Goal: Task Accomplishment & Management: Manage account settings

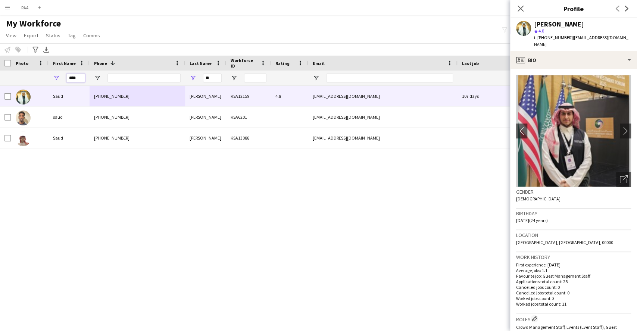
drag, startPoint x: 78, startPoint y: 81, endPoint x: 43, endPoint y: 77, distance: 35.4
click at [43, 77] on div "**" at bounding box center [415, 78] width 831 height 15
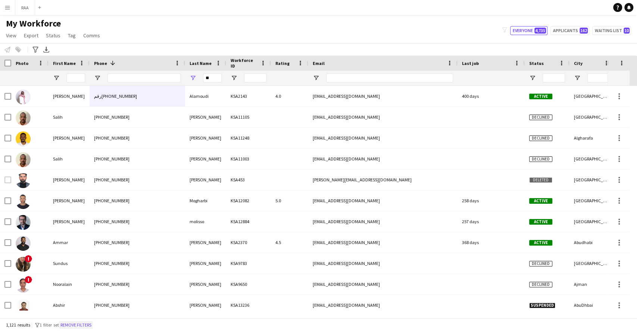
click at [84, 324] on button "Remove filters" at bounding box center [76, 325] width 34 height 8
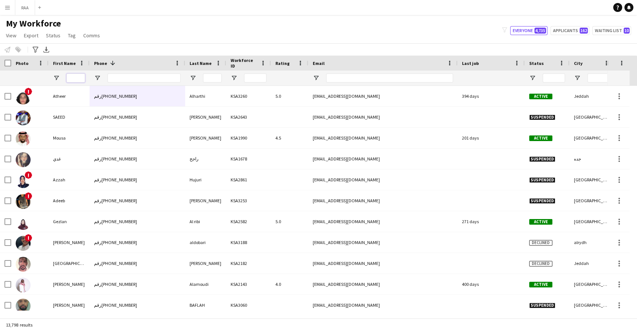
click at [75, 76] on input "First Name Filter Input" at bounding box center [75, 77] width 19 height 9
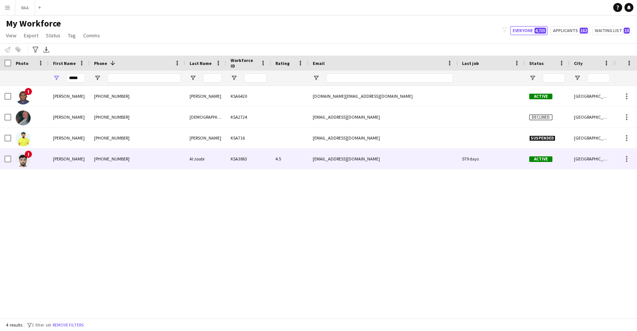
click at [86, 163] on div "Habib" at bounding box center [69, 158] width 41 height 21
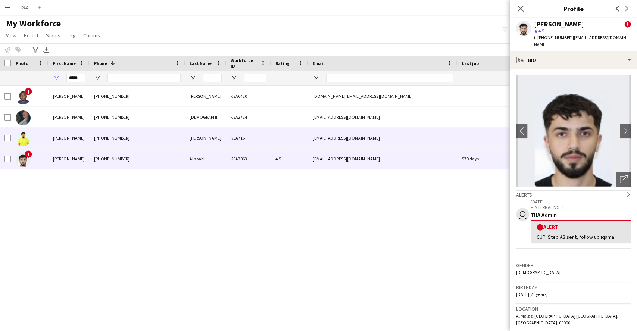
click at [81, 141] on div "Habib" at bounding box center [69, 138] width 41 height 21
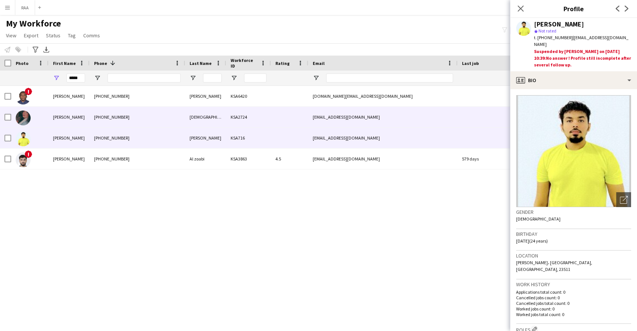
click at [77, 123] on div "habiba" at bounding box center [69, 117] width 41 height 21
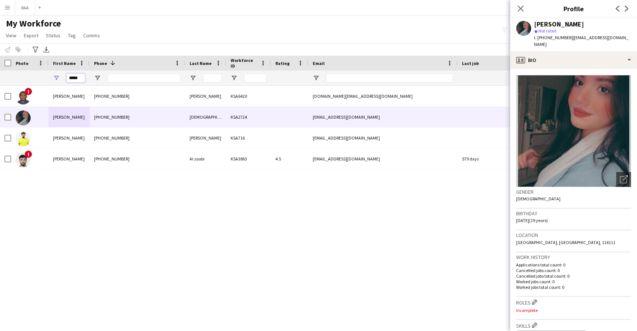
drag, startPoint x: 78, startPoint y: 78, endPoint x: 44, endPoint y: 79, distance: 34.3
click at [44, 79] on div at bounding box center [415, 78] width 831 height 15
type input "*"
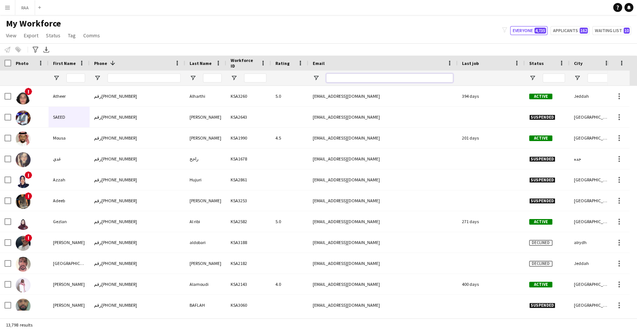
click at [375, 77] on input "Email Filter Input" at bounding box center [389, 77] width 127 height 9
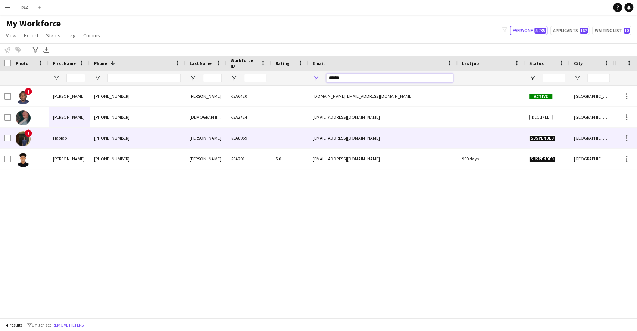
type input "******"
click at [104, 148] on div "+966545383865" at bounding box center [138, 138] width 96 height 21
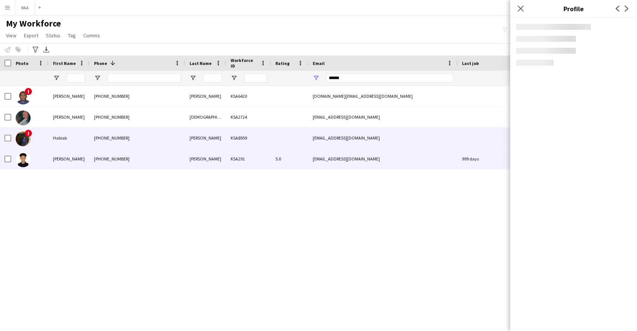
click at [104, 159] on div "+966532956950" at bounding box center [138, 158] width 96 height 21
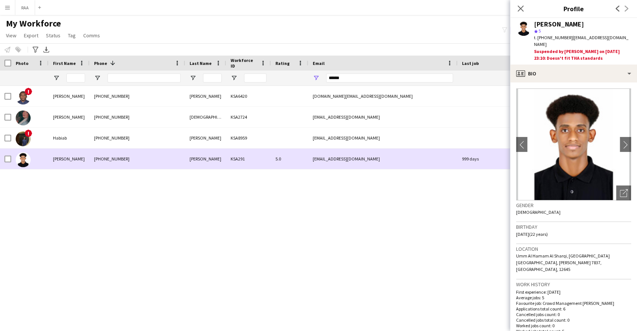
click at [262, 160] on div "KSA291" at bounding box center [248, 158] width 45 height 21
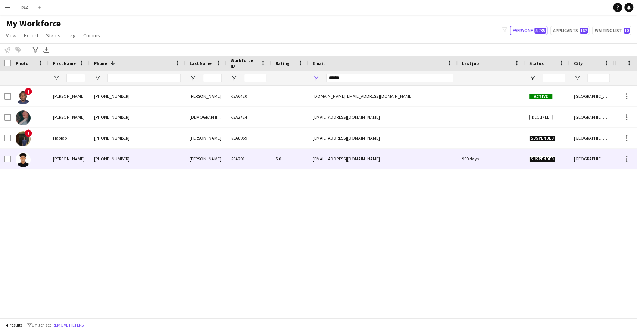
click at [329, 164] on div "habibabraham70@gmail.com" at bounding box center [382, 158] width 149 height 21
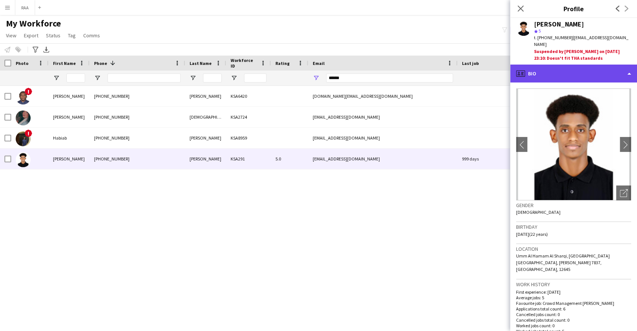
click at [609, 70] on div "profile Bio" at bounding box center [573, 74] width 127 height 18
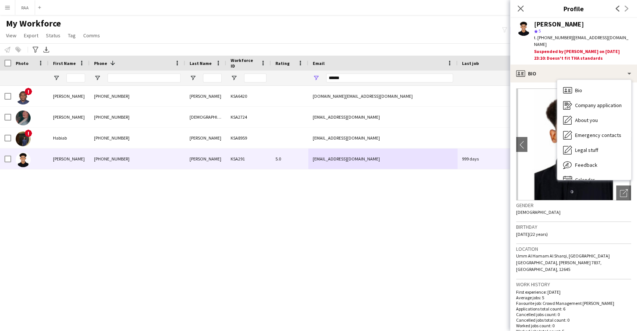
click at [606, 207] on div "Gender Male" at bounding box center [573, 211] width 115 height 22
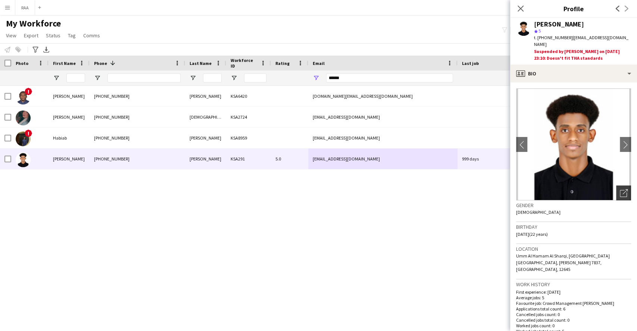
click at [620, 190] on icon at bounding box center [623, 193] width 7 height 7
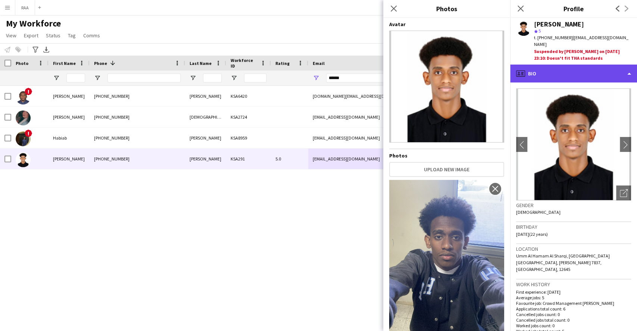
click at [559, 65] on div "profile Bio" at bounding box center [573, 74] width 127 height 18
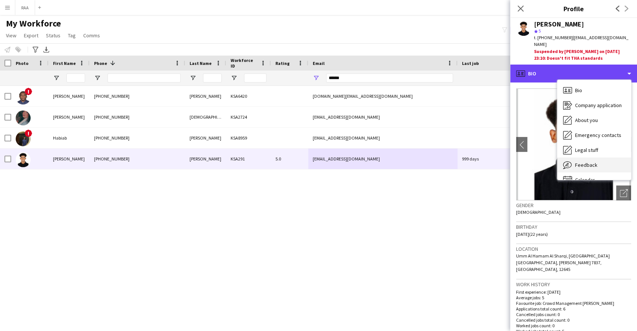
scroll to position [10, 0]
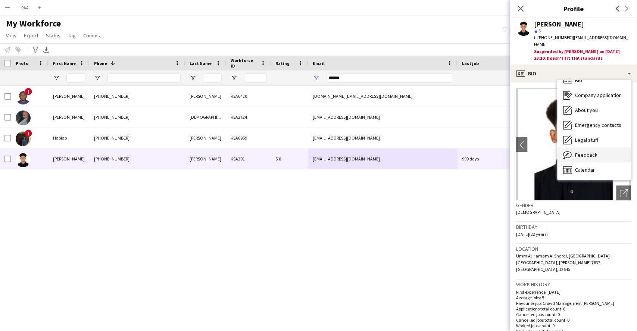
click at [574, 153] on div "Feedback Feedback" at bounding box center [594, 154] width 74 height 15
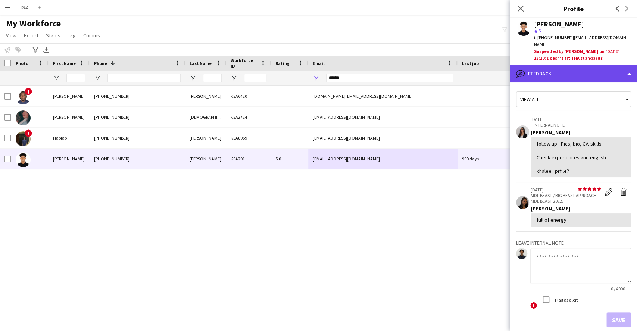
click at [591, 74] on div "bubble-pencil Feedback" at bounding box center [573, 74] width 127 height 18
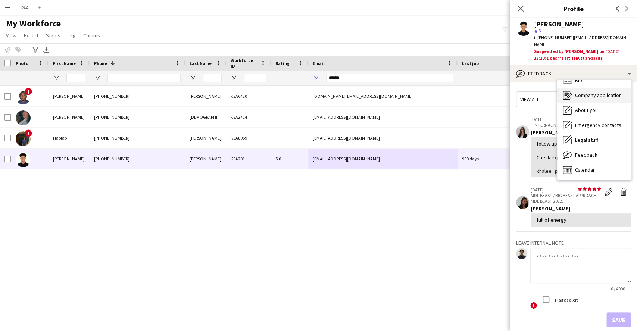
click at [594, 92] on span "Company application" at bounding box center [598, 95] width 47 height 7
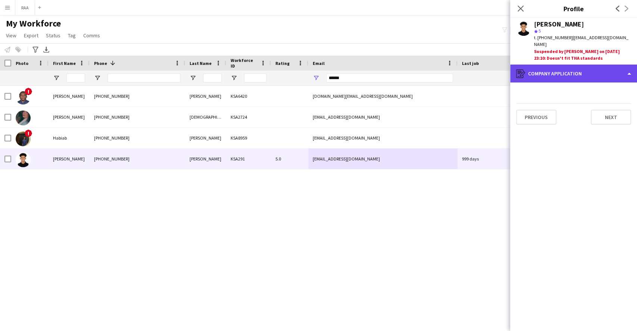
click at [593, 69] on div "register Company application" at bounding box center [573, 74] width 127 height 18
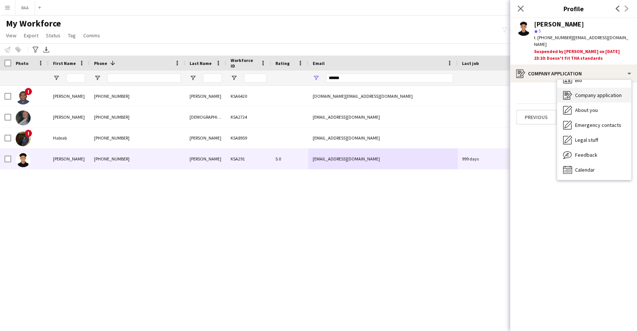
click at [590, 92] on span "Company application" at bounding box center [598, 95] width 47 height 7
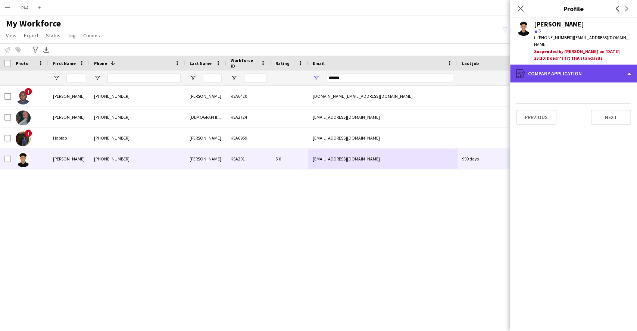
click at [591, 69] on div "register Company application" at bounding box center [573, 74] width 127 height 18
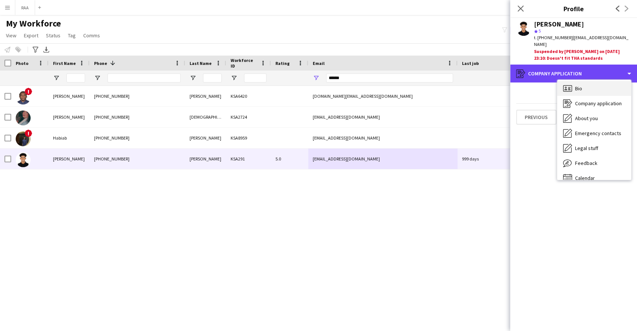
scroll to position [0, 0]
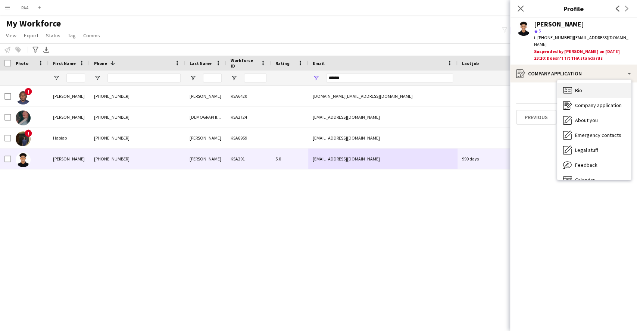
click at [590, 83] on div "Bio Bio" at bounding box center [594, 90] width 74 height 15
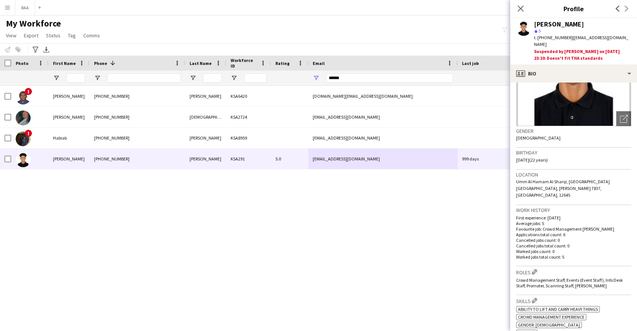
scroll to position [199, 0]
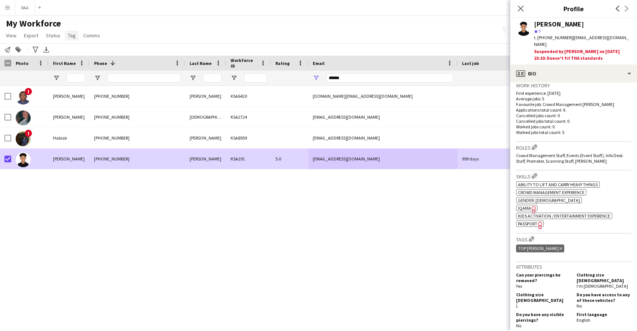
drag, startPoint x: 47, startPoint y: 36, endPoint x: 73, endPoint y: 39, distance: 27.0
click at [47, 36] on span "Status" at bounding box center [53, 35] width 15 height 7
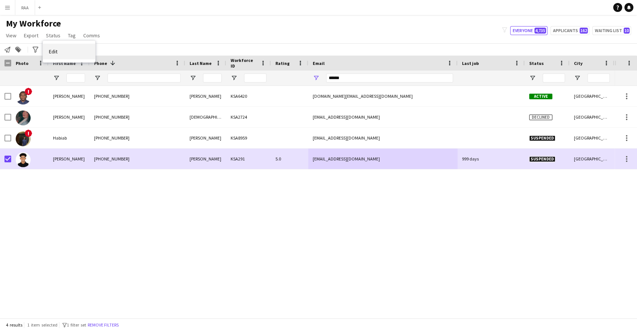
click at [85, 55] on link "Edit" at bounding box center [69, 52] width 52 height 16
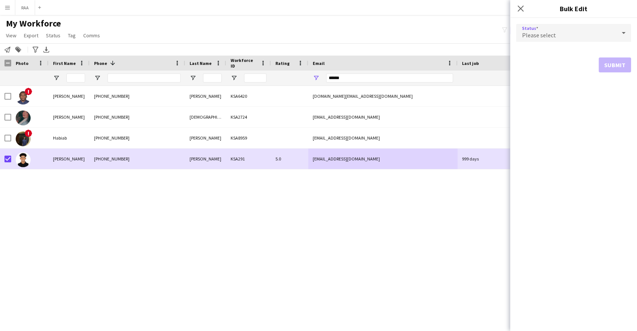
click at [547, 32] on span "Please select" at bounding box center [539, 34] width 34 height 7
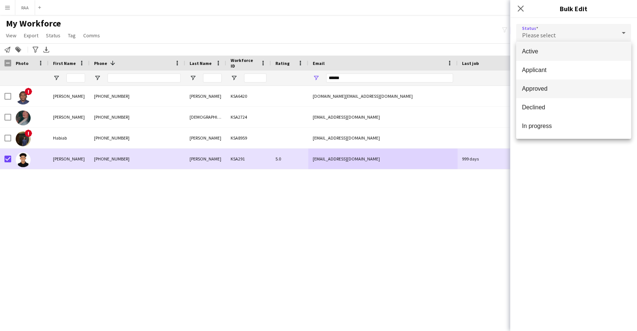
scroll to position [0, 0]
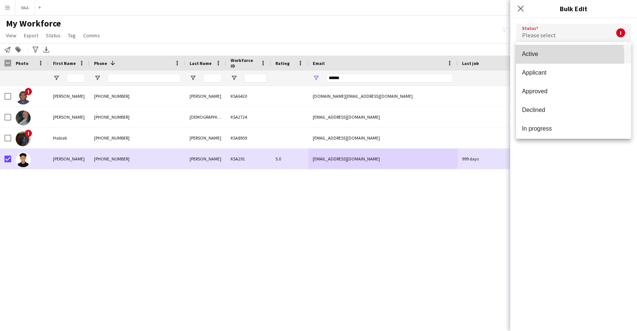
click at [550, 57] on span "Active" at bounding box center [573, 53] width 103 height 7
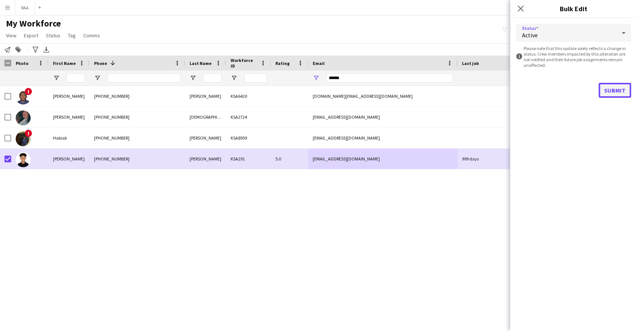
click at [614, 88] on button "Submit" at bounding box center [614, 90] width 32 height 15
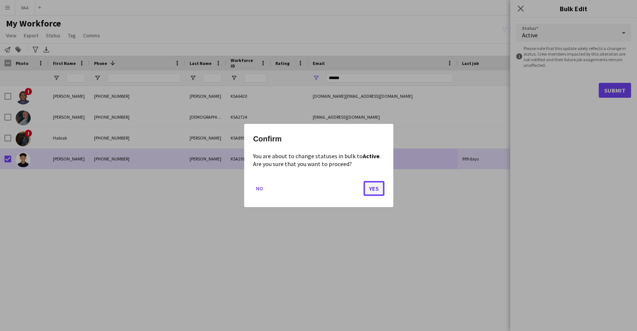
click at [370, 188] on button "Yes" at bounding box center [373, 188] width 21 height 15
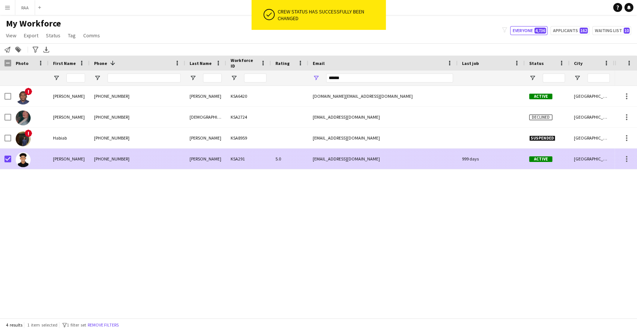
click at [337, 166] on div "habibabraham70@gmail.com" at bounding box center [382, 158] width 149 height 21
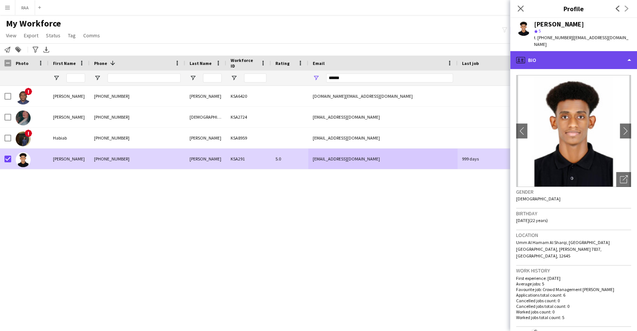
click at [603, 51] on div "profile Bio" at bounding box center [573, 60] width 127 height 18
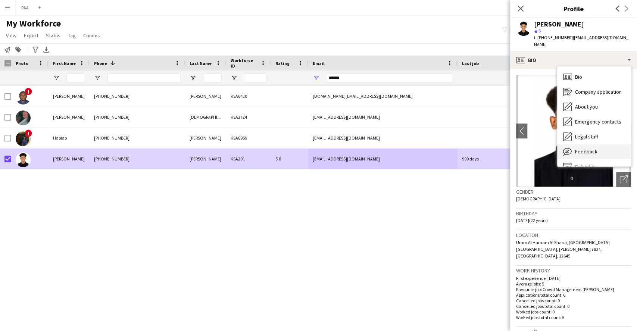
click at [602, 150] on div "Feedback Feedback" at bounding box center [594, 151] width 74 height 15
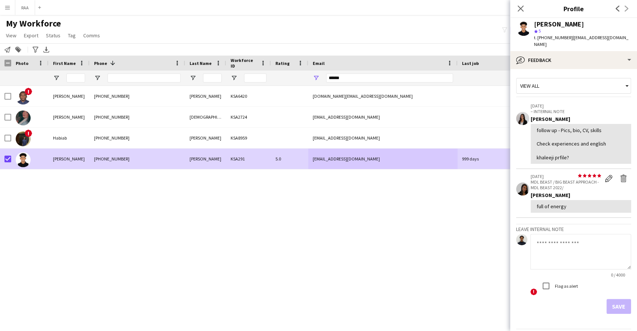
click at [594, 69] on app-crew-profile-feedback-tab "View all 21-04-2023 – INTERNAL NOTE Ala Khairalla follow up - Pics, bio, CV, sk…" at bounding box center [573, 200] width 127 height 262
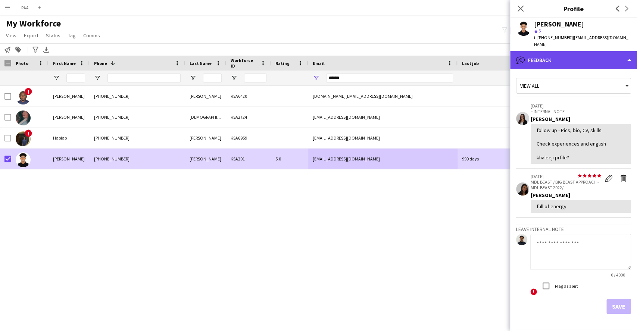
click at [593, 57] on div "bubble-pencil Feedback" at bounding box center [573, 60] width 127 height 18
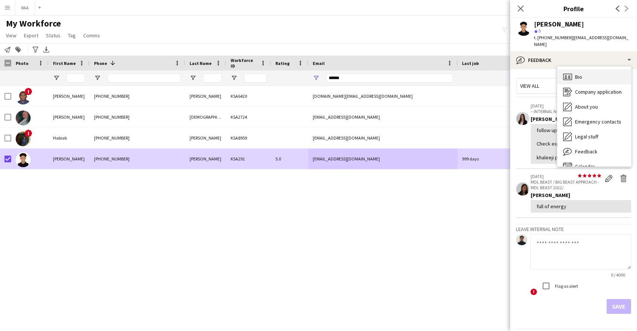
click at [592, 74] on div "Bio Bio" at bounding box center [594, 76] width 74 height 15
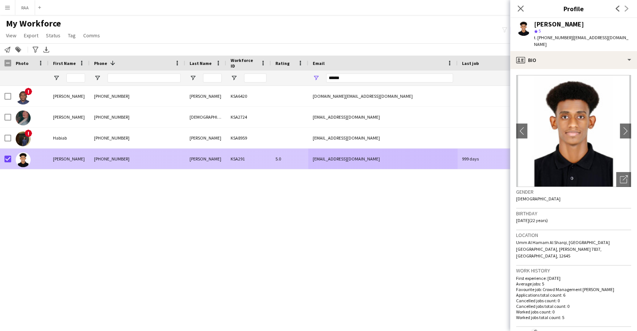
click at [491, 157] on div "999 days" at bounding box center [490, 158] width 67 height 21
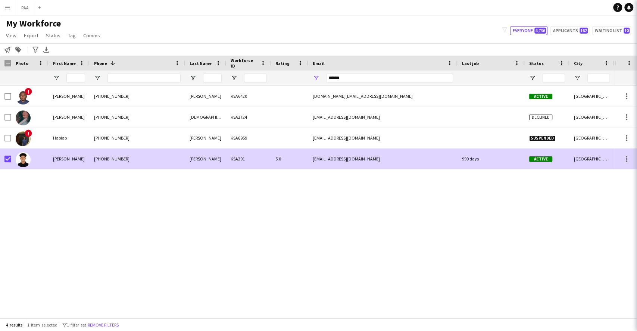
click at [491, 158] on div "999 days" at bounding box center [490, 158] width 67 height 21
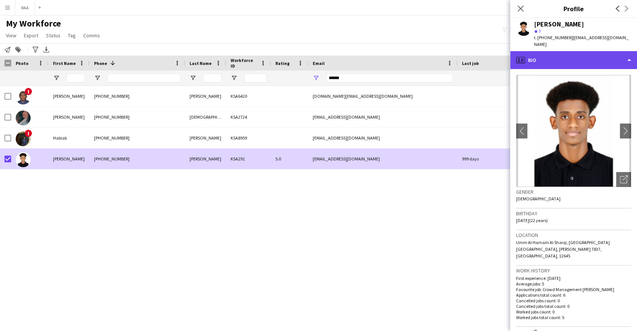
click at [612, 54] on div "profile Bio" at bounding box center [573, 60] width 127 height 18
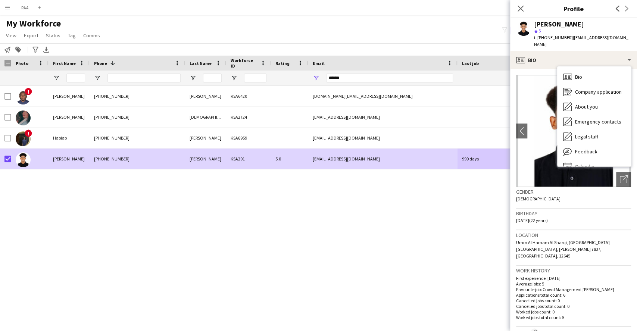
click at [565, 212] on div "Birthday 27-03-2003 (22 years)" at bounding box center [573, 220] width 115 height 22
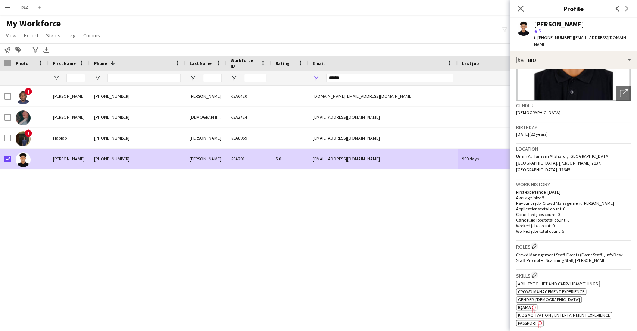
scroll to position [99, 0]
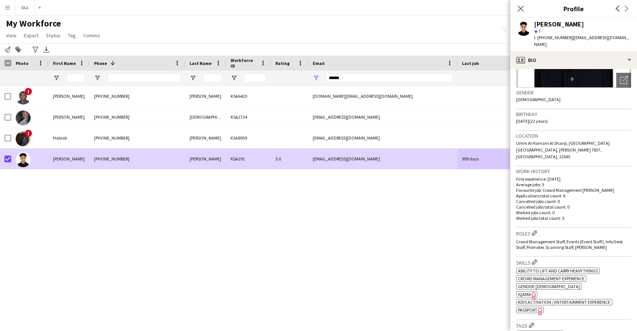
click at [532, 229] on h3 "Roles Edit crew company roles" at bounding box center [573, 233] width 115 height 8
click at [537, 230] on app-icon "Edit crew company roles" at bounding box center [534, 232] width 5 height 5
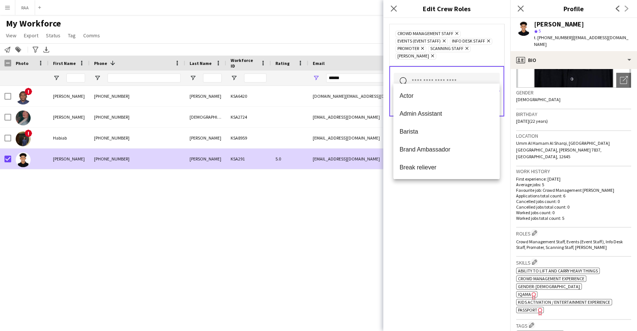
click at [485, 74] on input "text" at bounding box center [447, 82] width 106 height 19
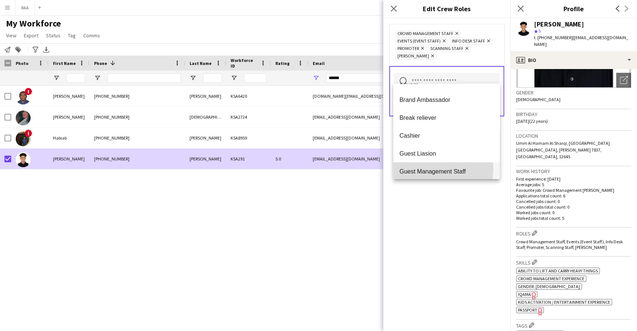
click at [436, 169] on span "Guest Management Staff" at bounding box center [446, 171] width 94 height 7
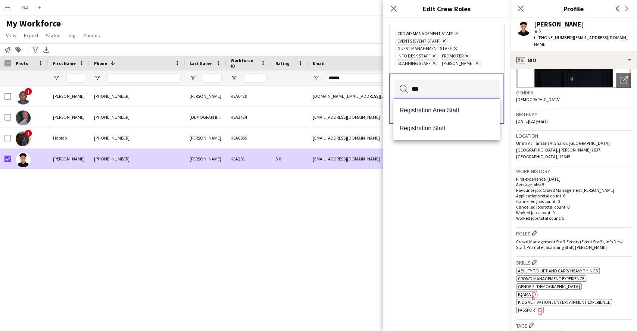
type input "***"
click at [441, 100] on div "Registration Area Staff Registration Staff" at bounding box center [446, 119] width 106 height 42
click at [441, 106] on mat-option "Registration Area Staff" at bounding box center [446, 110] width 106 height 18
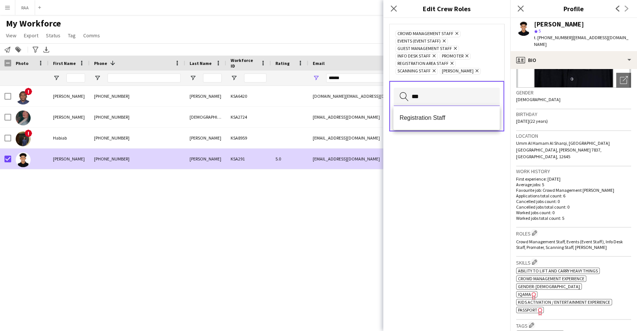
type input "***"
click at [436, 128] on div "Registration Staff" at bounding box center [446, 118] width 106 height 24
click at [439, 123] on mat-option "Registration Staff" at bounding box center [446, 118] width 106 height 18
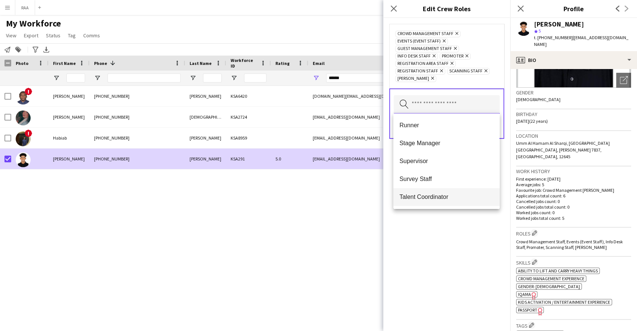
scroll to position [352, 0]
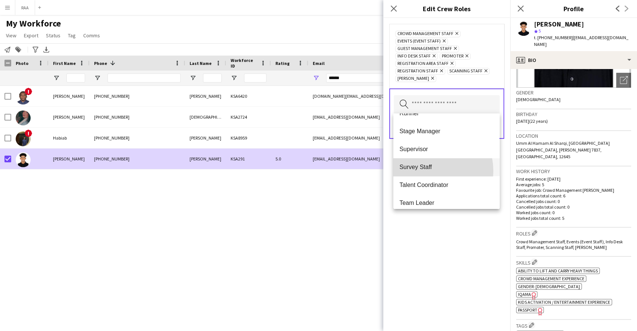
click at [426, 171] on mat-option "Survey Staff" at bounding box center [446, 167] width 106 height 18
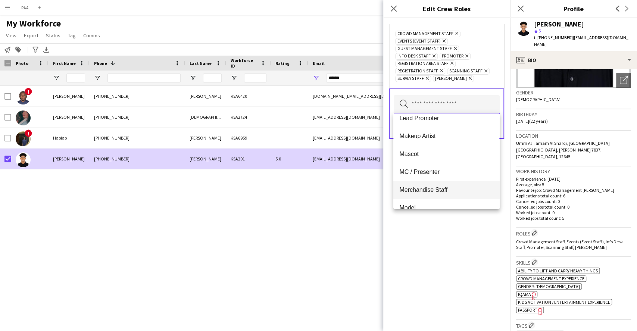
scroll to position [199, 0]
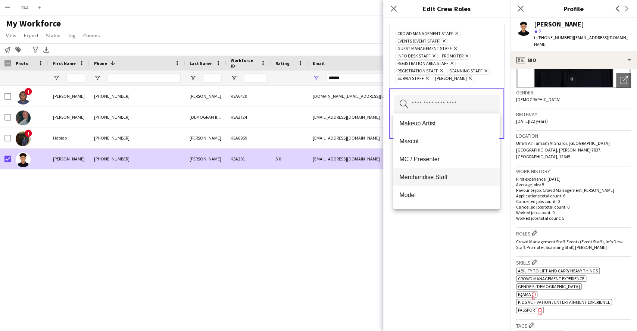
click at [430, 179] on span "Merchandise Staff" at bounding box center [446, 176] width 94 height 7
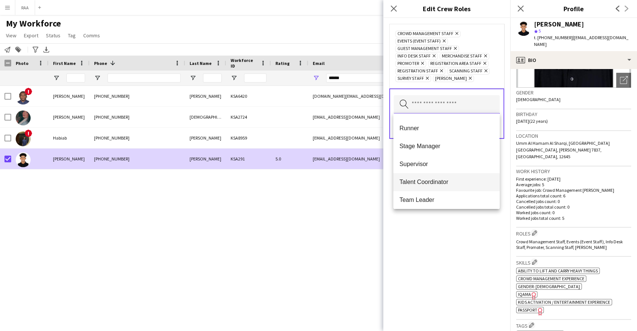
scroll to position [298, 0]
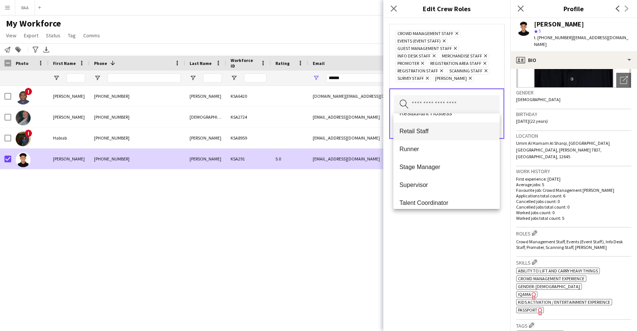
click at [427, 130] on span "Retail Staff" at bounding box center [446, 131] width 94 height 7
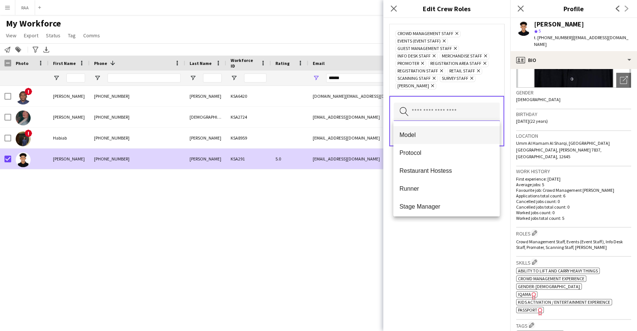
scroll to position [0, 0]
click at [459, 242] on div "Crowd Management Staff Remove Events (Event Staff) Remove Guest Management Staf…" at bounding box center [446, 174] width 127 height 313
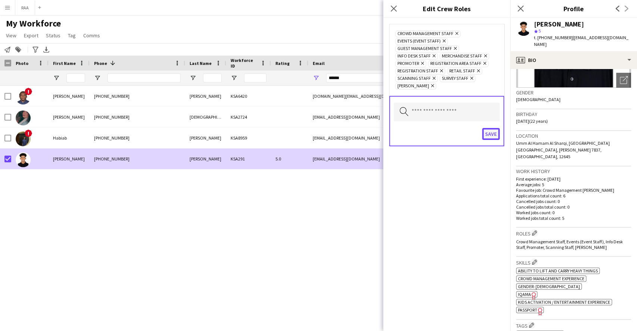
click at [494, 137] on button "Save" at bounding box center [491, 134] width 18 height 12
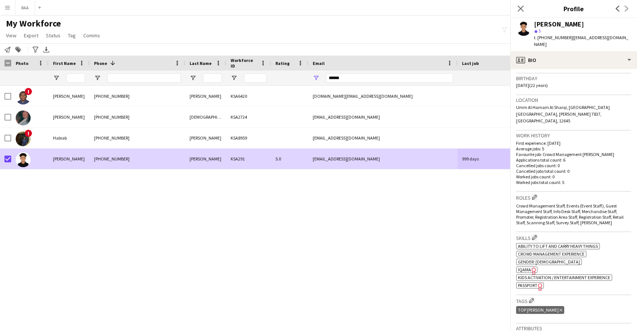
scroll to position [149, 0]
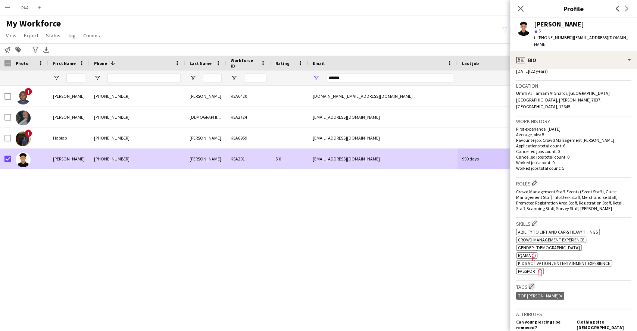
click at [536, 282] on h3 "Tags Edit crew company tags" at bounding box center [573, 286] width 115 height 8
click at [534, 284] on app-icon "Edit crew company tags" at bounding box center [531, 286] width 5 height 5
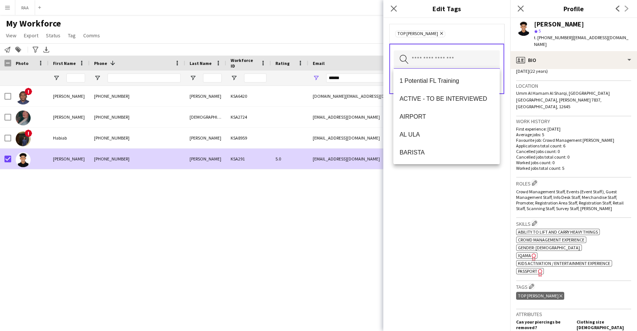
click at [469, 63] on input "text" at bounding box center [447, 59] width 106 height 19
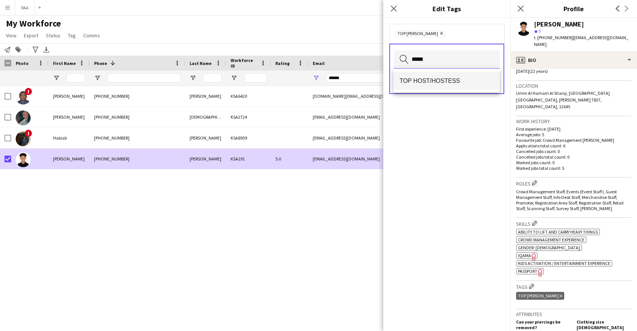
type input "*****"
click at [463, 78] on span "TOP HOST/HOSTESS" at bounding box center [446, 80] width 94 height 7
type input "*****"
drag, startPoint x: 463, startPoint y: 78, endPoint x: 453, endPoint y: 79, distance: 10.5
click at [453, 79] on span "TOP PROMOTER" at bounding box center [446, 80] width 94 height 7
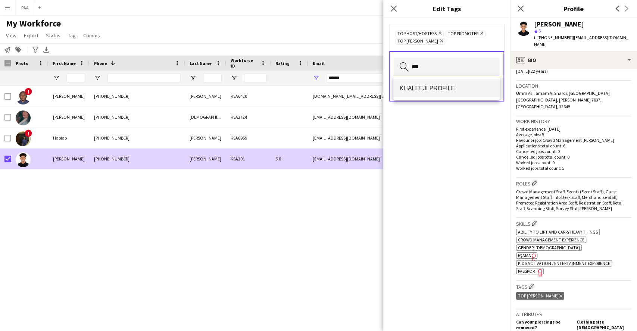
type input "***"
click at [453, 85] on span "KHALEEJI PROFILE" at bounding box center [446, 88] width 94 height 7
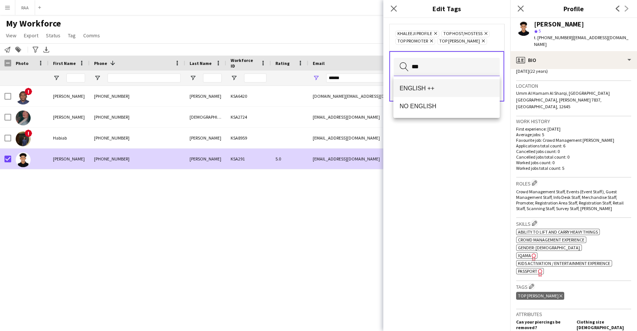
type input "***"
click at [450, 82] on mat-option "ENGLISH ++" at bounding box center [446, 88] width 106 height 18
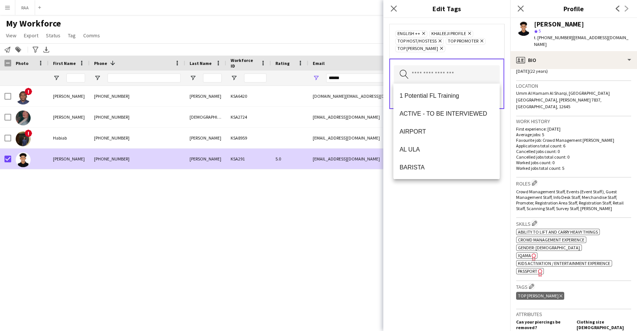
drag, startPoint x: 447, startPoint y: 237, endPoint x: 462, endPoint y: 138, distance: 100.0
click at [447, 237] on div "ENGLISH ++ Remove KHALEEJI PROFILE Remove TOP HOST/HOSTESS Remove TOP PROMOTER …" at bounding box center [446, 174] width 127 height 313
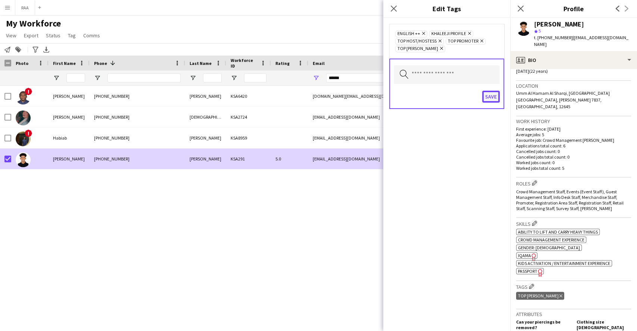
click at [488, 97] on button "Save" at bounding box center [491, 97] width 18 height 12
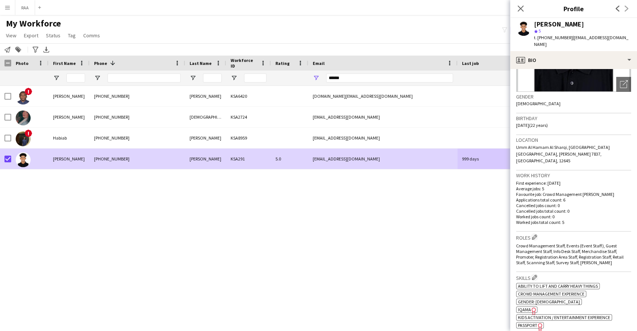
scroll to position [92, 0]
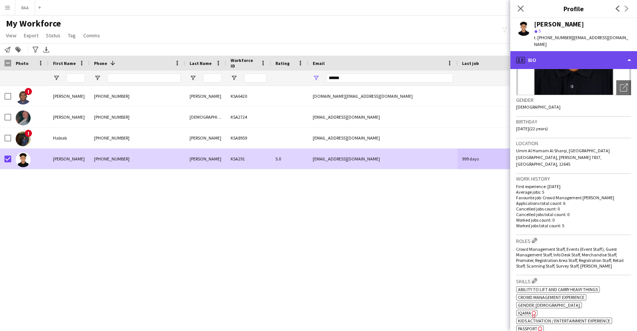
click at [581, 56] on div "profile Bio" at bounding box center [573, 60] width 127 height 18
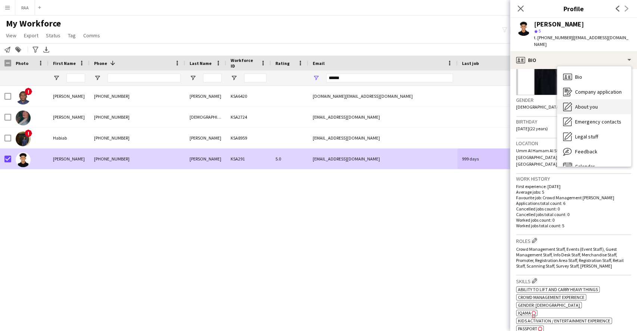
click at [595, 103] on span "About you" at bounding box center [586, 106] width 23 height 7
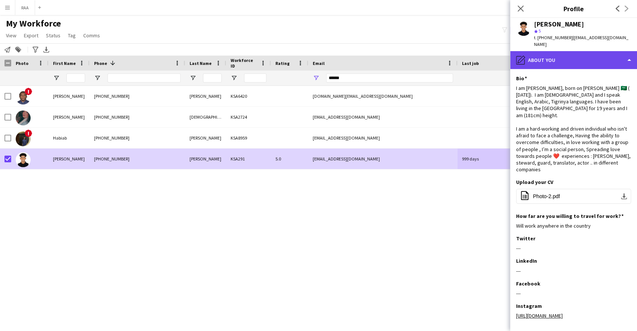
click at [605, 57] on div "pencil4 About you" at bounding box center [573, 60] width 127 height 18
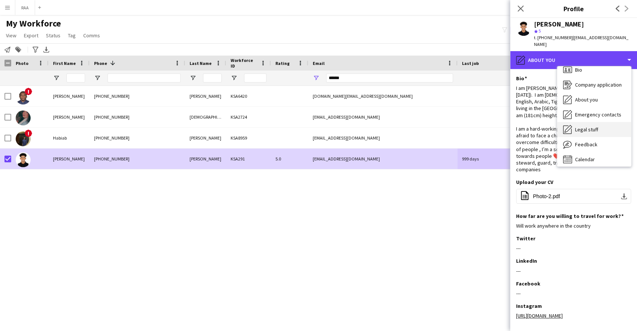
scroll to position [10, 0]
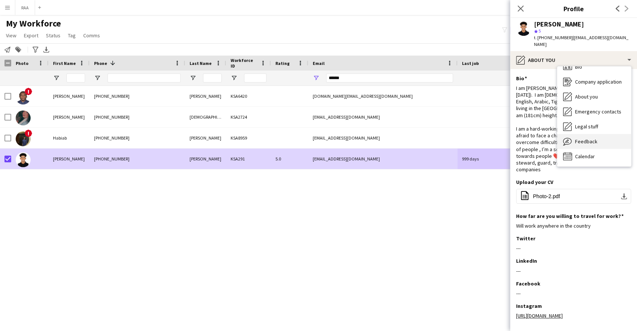
click at [594, 138] on span "Feedback" at bounding box center [586, 141] width 22 height 7
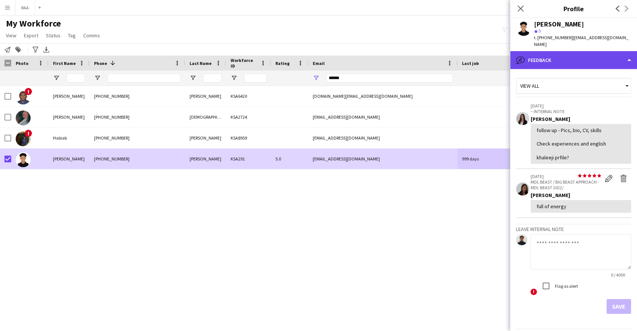
click at [592, 52] on div "bubble-pencil Feedback" at bounding box center [573, 60] width 127 height 18
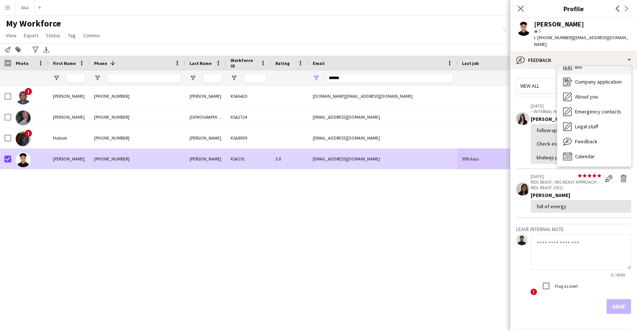
click at [594, 62] on div "Bio Bio" at bounding box center [594, 66] width 74 height 15
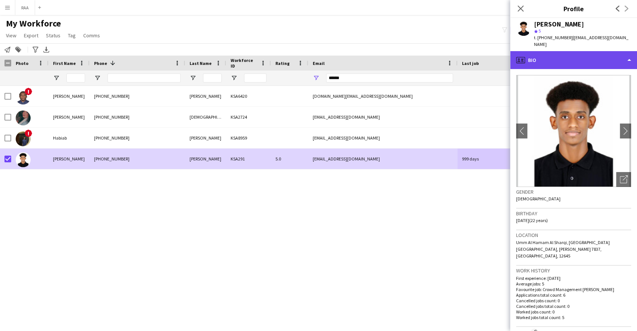
click at [595, 54] on div "profile Bio" at bounding box center [573, 60] width 127 height 18
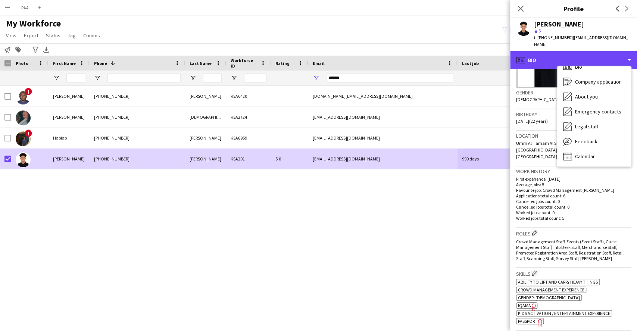
scroll to position [50, 0]
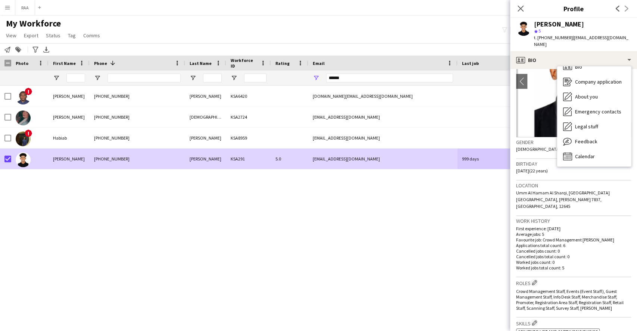
click at [577, 218] on h3 "Work history" at bounding box center [573, 221] width 115 height 7
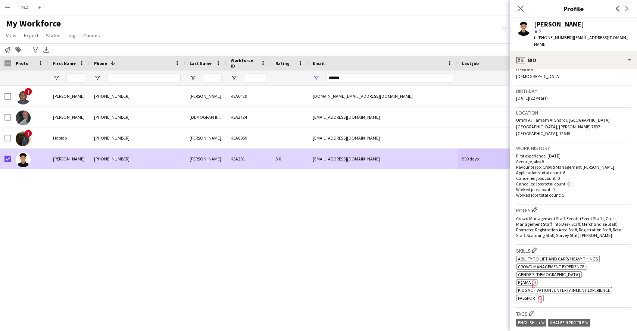
scroll to position [149, 0]
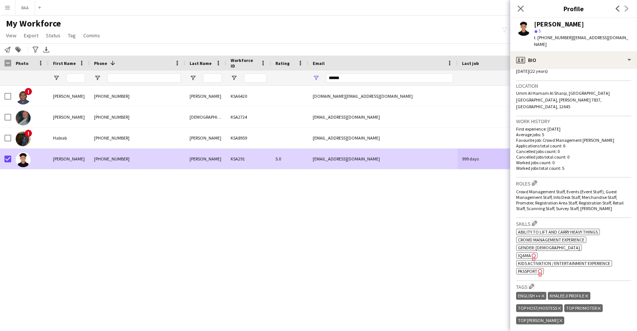
click at [530, 253] on icon "Freelancer has uploaded a photo validation of skill. Click to see" at bounding box center [534, 257] width 8 height 8
click at [538, 269] on icon "Freelancer has uploaded a photo validation of skill. Click to see" at bounding box center [540, 273] width 8 height 8
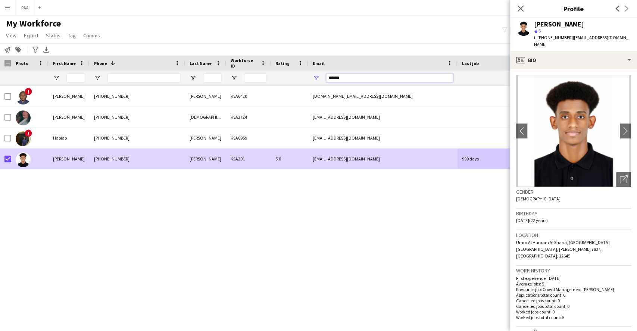
drag, startPoint x: 360, startPoint y: 77, endPoint x: 216, endPoint y: 70, distance: 144.5
click at [216, 71] on div at bounding box center [415, 78] width 831 height 15
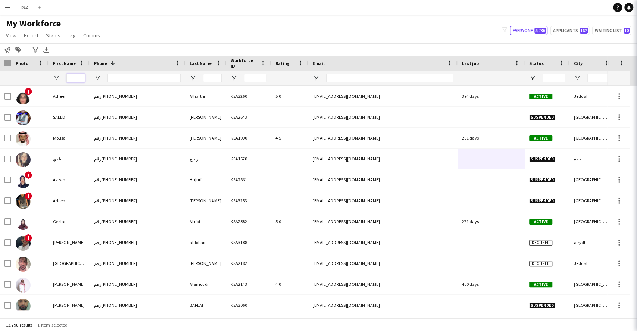
click at [75, 82] on input "First Name Filter Input" at bounding box center [75, 77] width 19 height 9
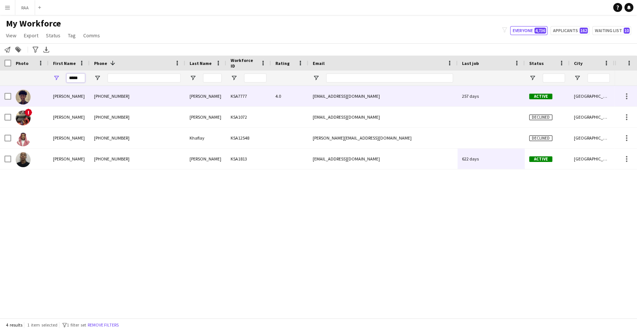
type input "*****"
click at [147, 91] on div "[PHONE_NUMBER]" at bounding box center [138, 96] width 96 height 21
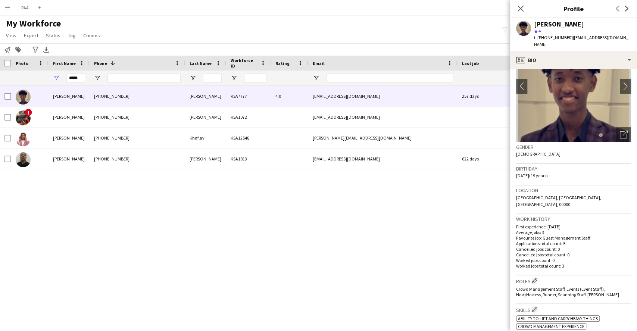
scroll to position [99, 0]
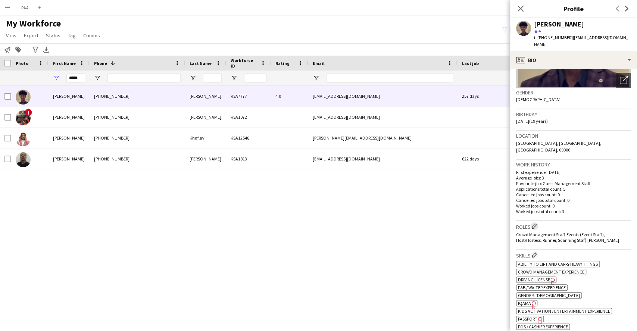
click at [532, 222] on h3 "Roles Edit crew company roles" at bounding box center [573, 226] width 115 height 8
click at [535, 223] on app-icon "Edit crew company roles" at bounding box center [534, 225] width 5 height 5
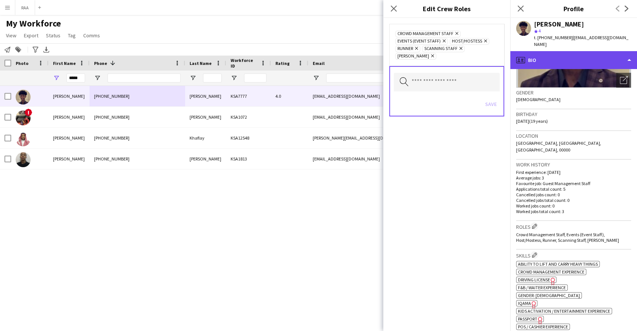
click at [561, 52] on div "profile Bio" at bounding box center [573, 60] width 127 height 18
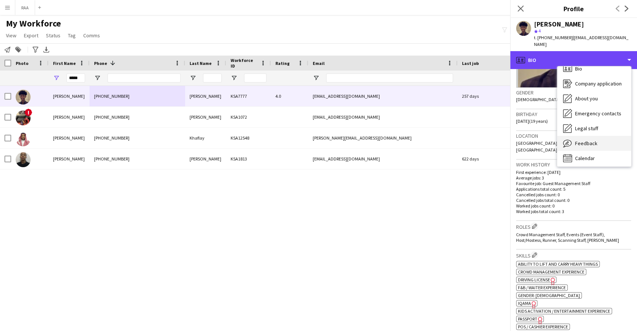
scroll to position [10, 0]
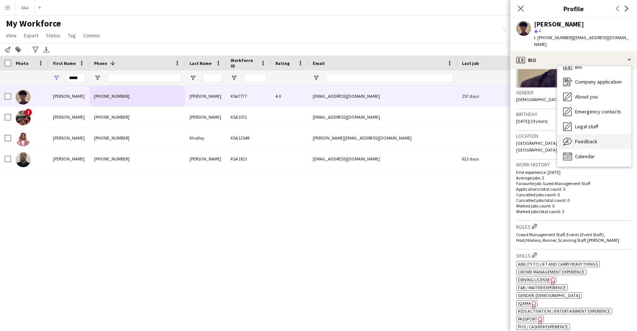
click at [579, 139] on div "Feedback Feedback" at bounding box center [594, 141] width 74 height 15
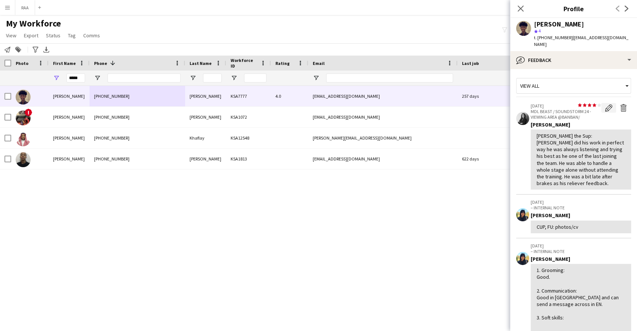
click at [606, 103] on button "Edit feedback" at bounding box center [608, 108] width 15 height 10
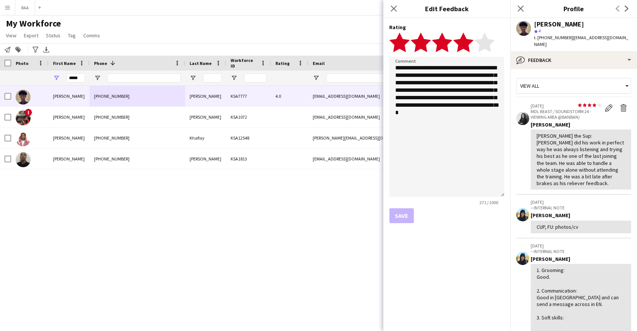
drag, startPoint x: 501, startPoint y: 100, endPoint x: 486, endPoint y: 204, distance: 104.8
click at [486, 197] on textarea "**********" at bounding box center [446, 127] width 115 height 140
click at [487, 117] on textarea "**********" at bounding box center [446, 131] width 115 height 148
click at [483, 41] on polygon at bounding box center [484, 41] width 21 height 19
click at [489, 112] on textarea "**********" at bounding box center [446, 131] width 115 height 148
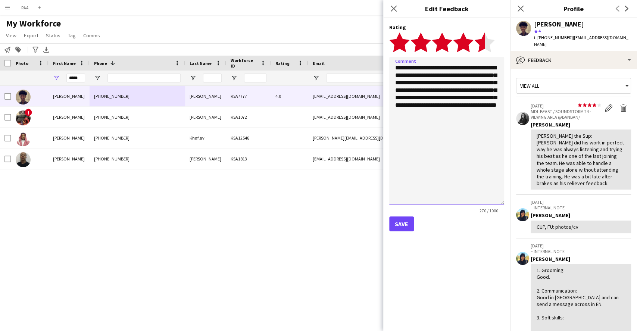
type textarea "**********"
click at [406, 227] on button "Save" at bounding box center [401, 223] width 25 height 15
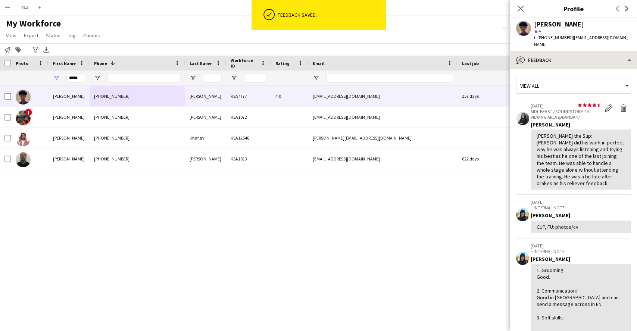
click at [583, 62] on div "bubble-pencil Feedback Bio Bio Company application Company application About yo…" at bounding box center [573, 191] width 127 height 280
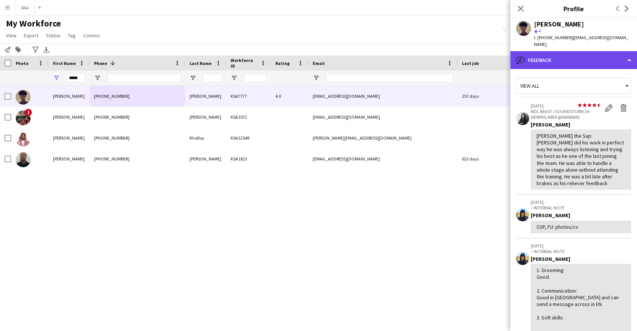
click at [586, 61] on div "bubble-pencil Feedback" at bounding box center [573, 60] width 127 height 18
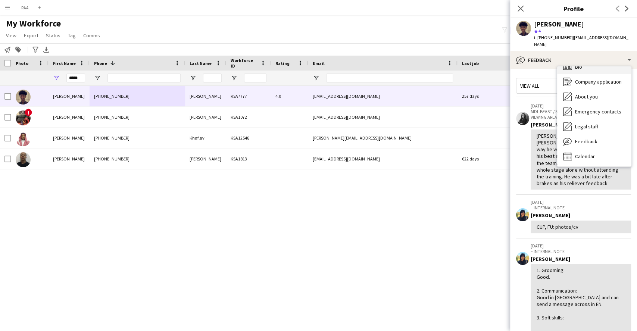
click at [587, 64] on div "Bio Bio" at bounding box center [594, 66] width 74 height 15
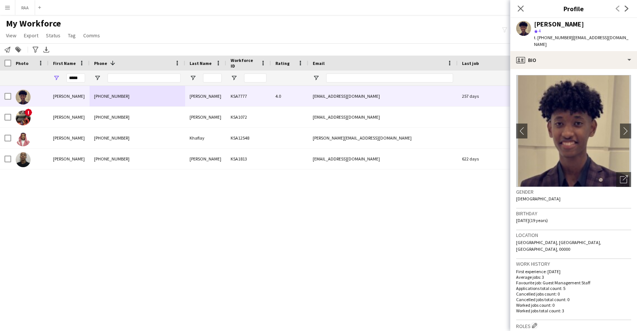
scroll to position [149, 0]
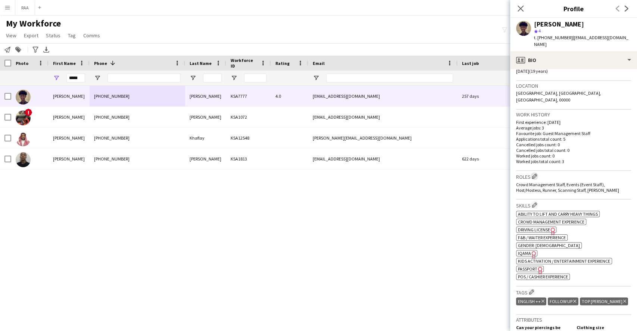
click at [535, 173] on app-icon "Edit crew company roles" at bounding box center [534, 175] width 5 height 5
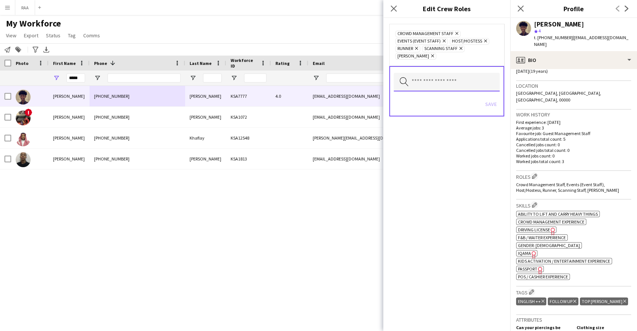
click at [471, 79] on input "text" at bounding box center [447, 82] width 106 height 19
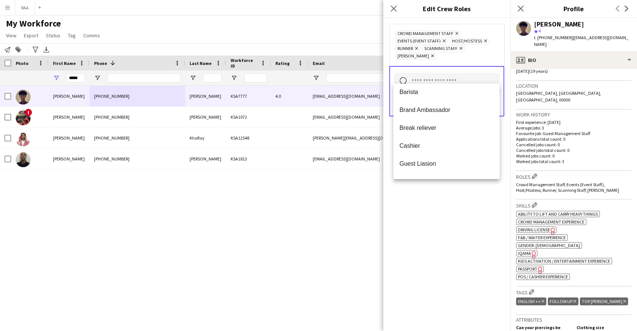
scroll to position [50, 0]
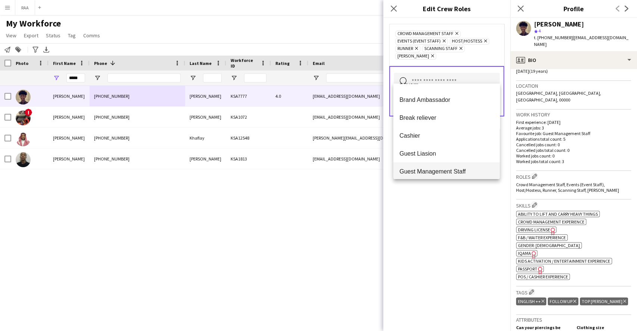
click at [426, 173] on span "Guest Management Staff" at bounding box center [446, 171] width 94 height 7
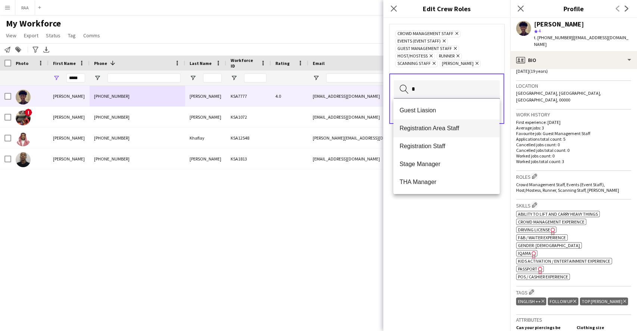
type input "*"
click at [447, 134] on mat-option "Registration Area Staff" at bounding box center [446, 128] width 106 height 18
type input "*"
click at [449, 136] on mat-option "Registration Staff" at bounding box center [446, 128] width 106 height 18
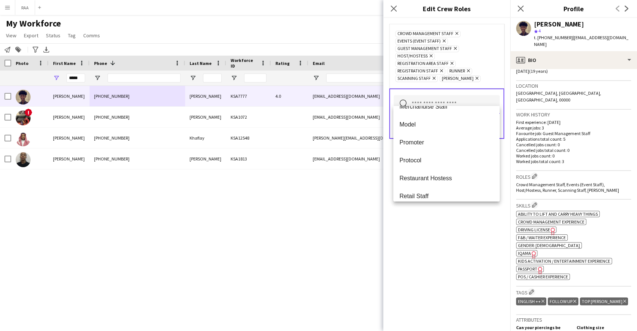
scroll to position [248, 0]
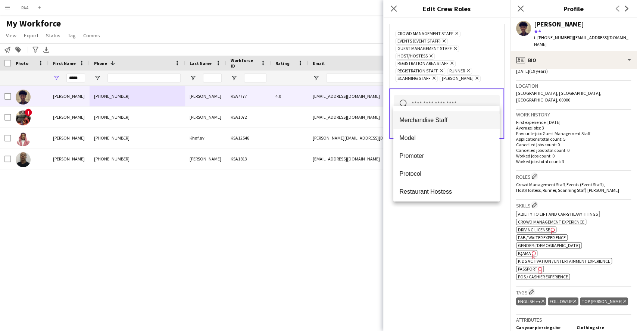
click at [440, 126] on mat-option "Merchandise Staff" at bounding box center [446, 120] width 106 height 18
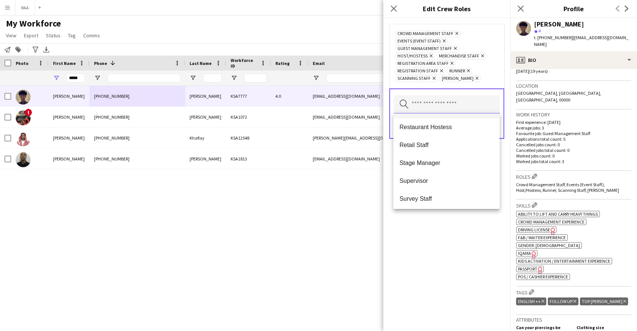
scroll to position [348, 0]
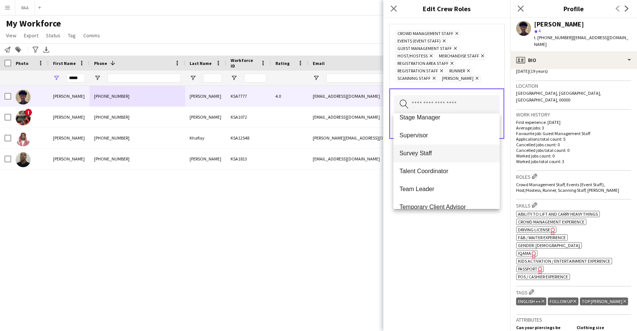
click at [436, 156] on span "Survey Staff" at bounding box center [446, 153] width 94 height 7
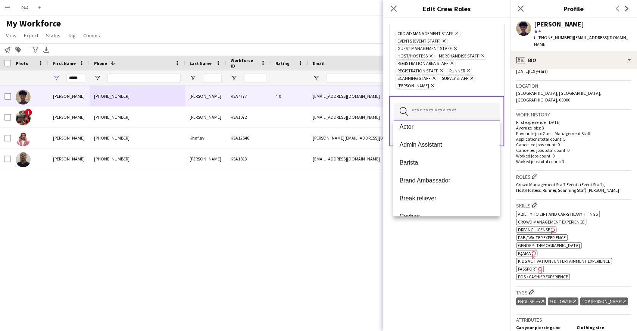
scroll to position [0, 0]
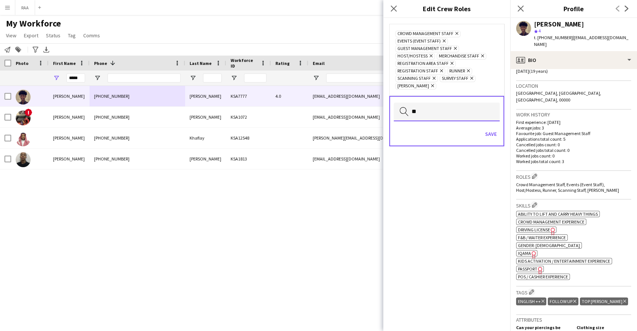
type input "*"
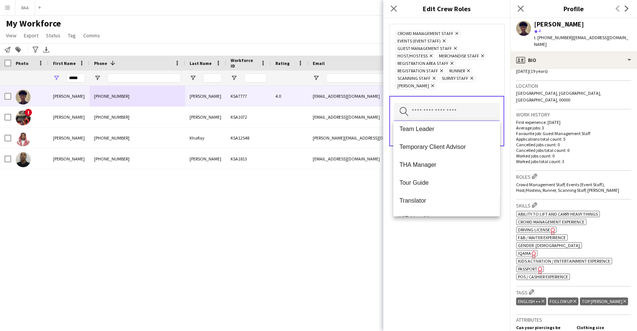
scroll to position [466, 0]
drag, startPoint x: 441, startPoint y: 244, endPoint x: 453, endPoint y: 172, distance: 73.4
click at [441, 244] on div "Crowd Management Staff Remove Events (Event Staff) Remove Guest Management Staf…" at bounding box center [446, 174] width 127 height 313
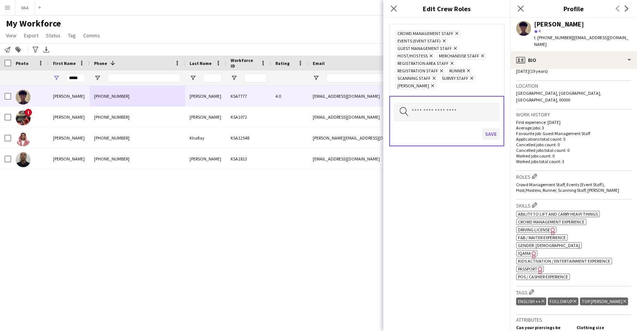
click at [483, 133] on div "Save" at bounding box center [447, 134] width 106 height 21
click at [485, 133] on button "Save" at bounding box center [491, 134] width 18 height 12
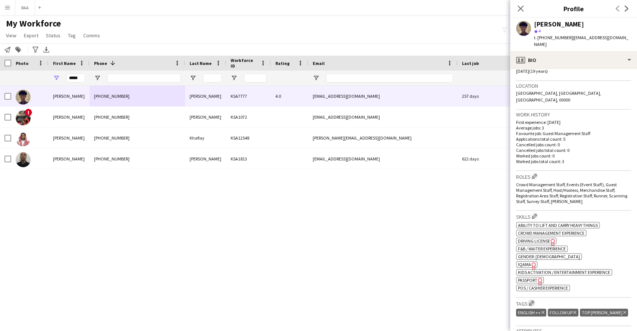
click at [531, 300] on app-icon "Edit crew company tags" at bounding box center [531, 302] width 5 height 5
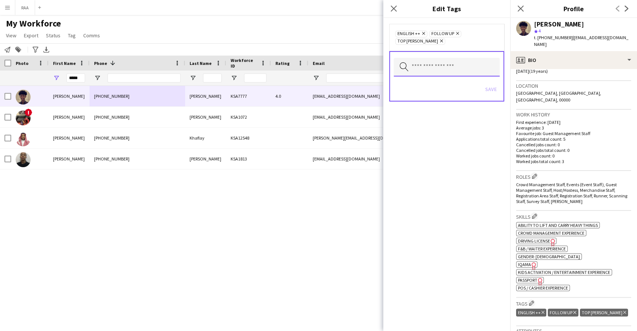
click at [464, 68] on input "text" at bounding box center [447, 67] width 106 height 19
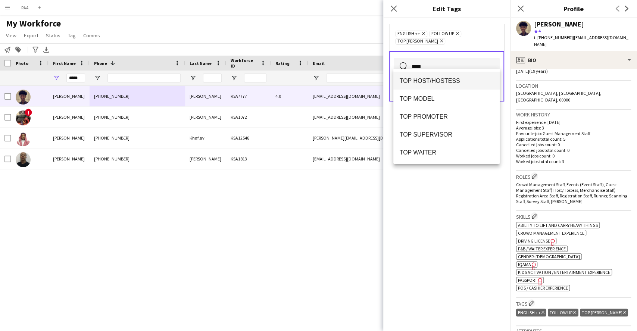
type input "***"
click at [481, 74] on mat-option "TOP HOST/HOSTESS" at bounding box center [446, 81] width 106 height 18
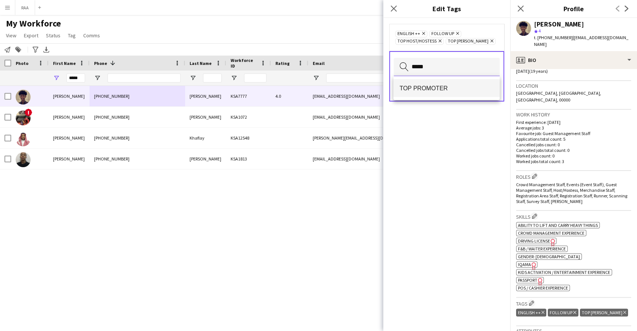
type input "*****"
click at [466, 88] on span "TOP PROMOTER" at bounding box center [446, 88] width 94 height 7
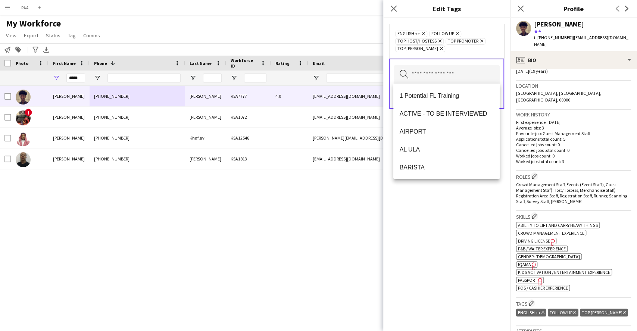
drag, startPoint x: 459, startPoint y: 204, endPoint x: 483, endPoint y: 118, distance: 89.7
click at [459, 204] on div "ENGLISH ++ Remove FOLLOW UP Remove TOP HOST/HOSTESS Remove TOP PROMOTER Remove …" at bounding box center [446, 174] width 127 height 313
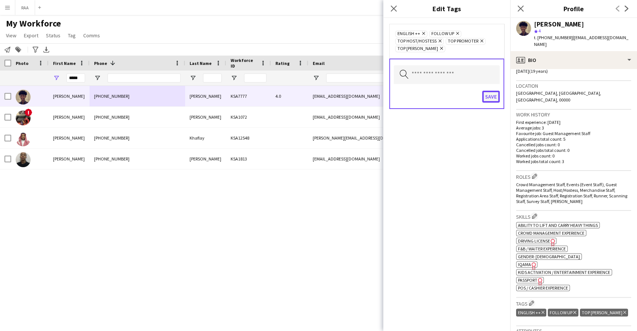
click at [489, 94] on button "Save" at bounding box center [491, 97] width 18 height 12
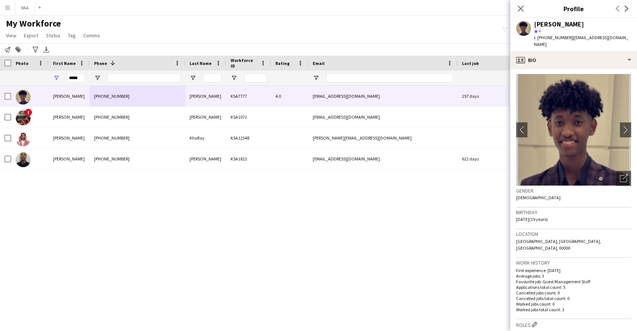
scroll to position [0, 0]
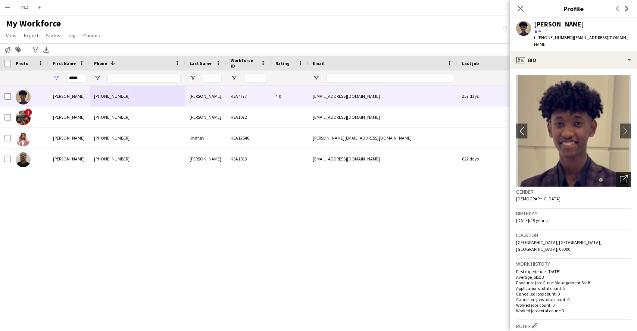
drag, startPoint x: 619, startPoint y: 181, endPoint x: 623, endPoint y: 170, distance: 11.7
click at [620, 179] on app-crew-profile-bio "chevron-left chevron-right Open photos pop-in Gender Male Birthday 13-10-2005 (…" at bounding box center [573, 200] width 127 height 262
click at [620, 175] on icon "Open photos pop-in" at bounding box center [624, 179] width 8 height 8
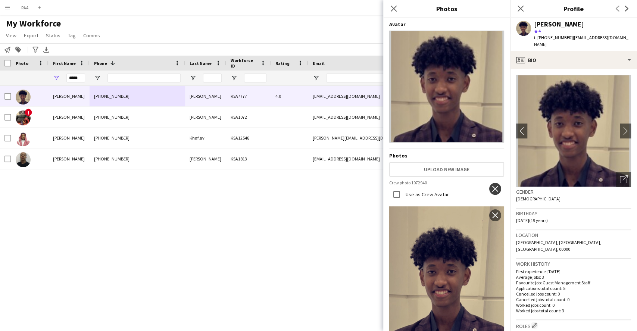
click at [489, 187] on button "close" at bounding box center [495, 189] width 12 height 12
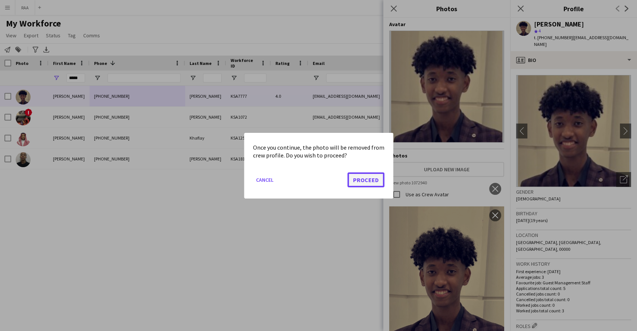
click at [367, 178] on button "Proceed" at bounding box center [365, 179] width 37 height 15
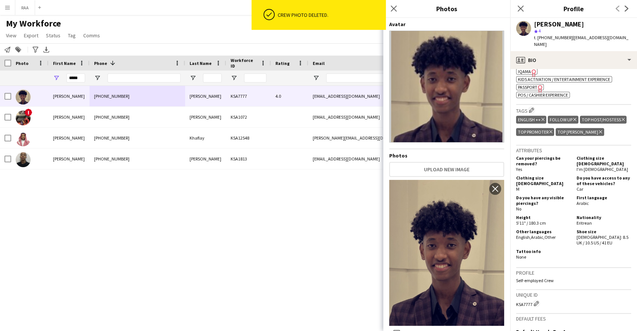
scroll to position [398, 0]
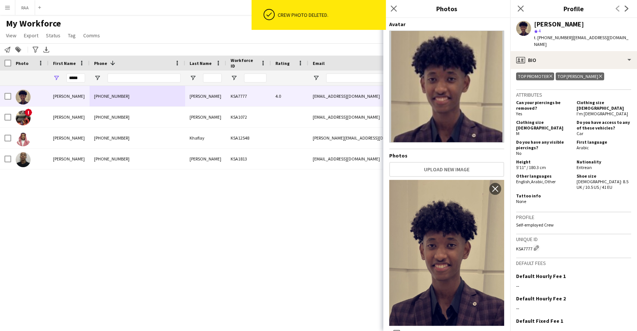
click at [559, 206] on div "Tattoo info None" at bounding box center [573, 199] width 115 height 13
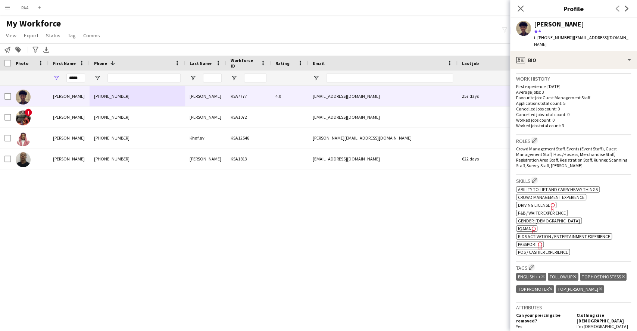
scroll to position [0, 0]
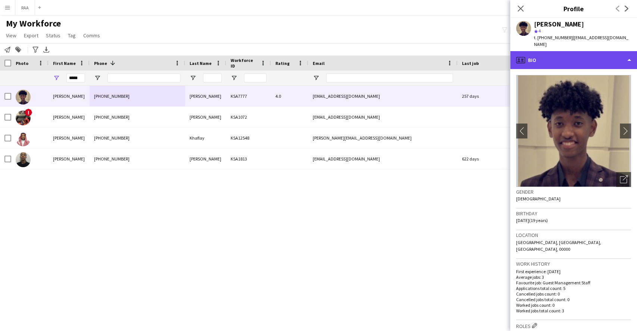
click at [595, 60] on div "profile Bio" at bounding box center [573, 60] width 127 height 18
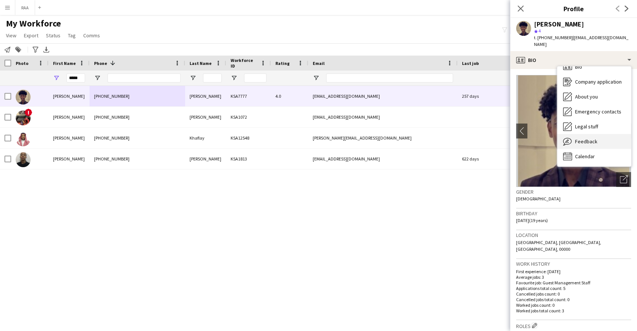
click at [594, 138] on span "Feedback" at bounding box center [586, 141] width 22 height 7
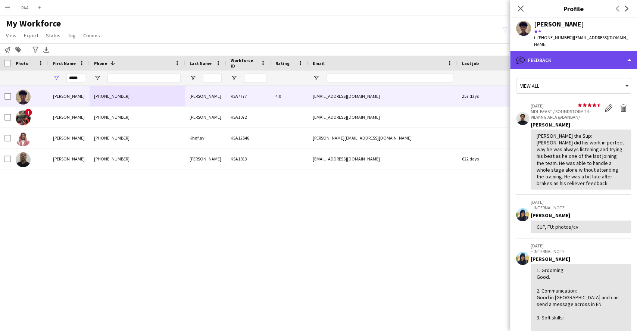
click at [572, 58] on div "bubble-pencil Feedback" at bounding box center [573, 60] width 127 height 18
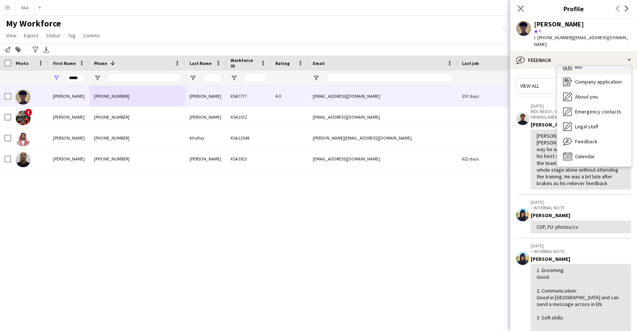
click at [588, 62] on div "Bio Bio" at bounding box center [594, 66] width 74 height 15
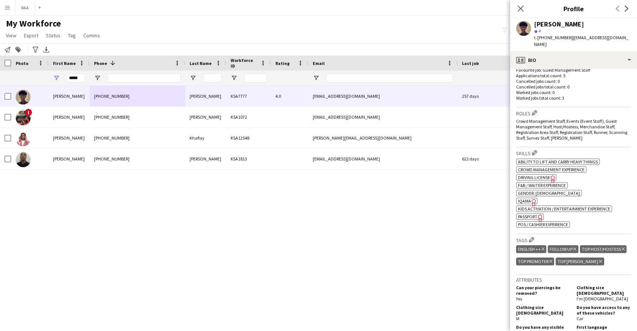
scroll to position [213, 0]
click at [533, 198] on icon "Freelancer has uploaded a photo validation of skill. Click to see" at bounding box center [534, 202] width 8 height 8
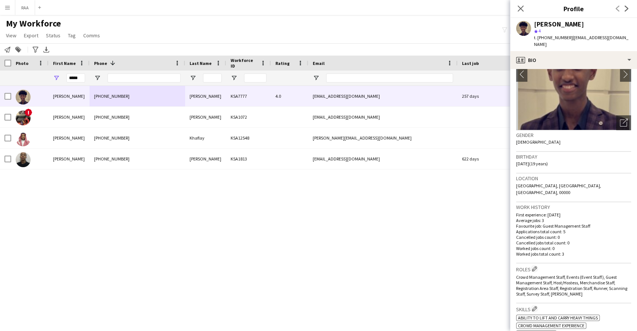
scroll to position [0, 0]
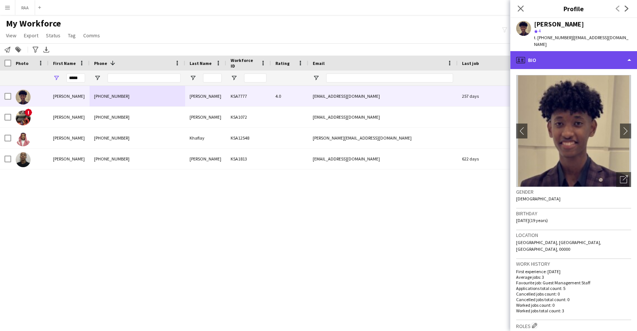
click at [567, 51] on div "profile Bio" at bounding box center [573, 60] width 127 height 18
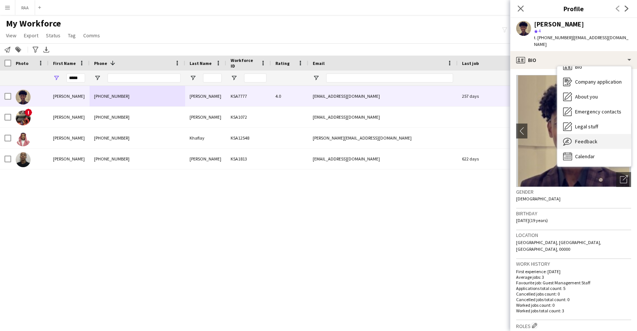
click at [591, 138] on span "Feedback" at bounding box center [586, 141] width 22 height 7
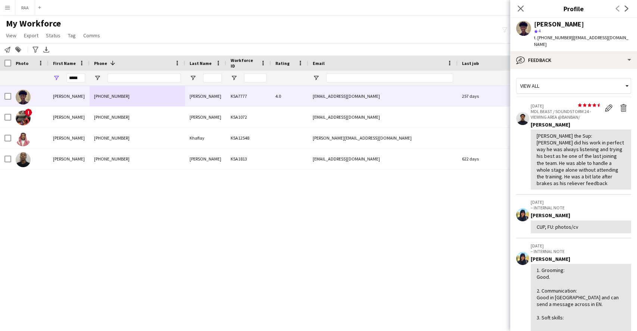
click at [522, 115] on app-user-avatar at bounding box center [522, 118] width 13 height 13
click at [4, 7] on button "Menu" at bounding box center [7, 7] width 15 height 15
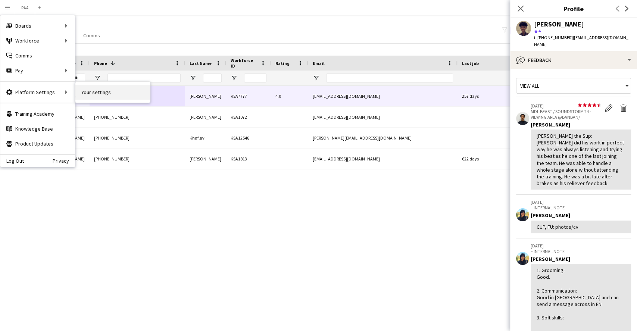
click at [111, 91] on link "Your settings" at bounding box center [112, 92] width 75 height 15
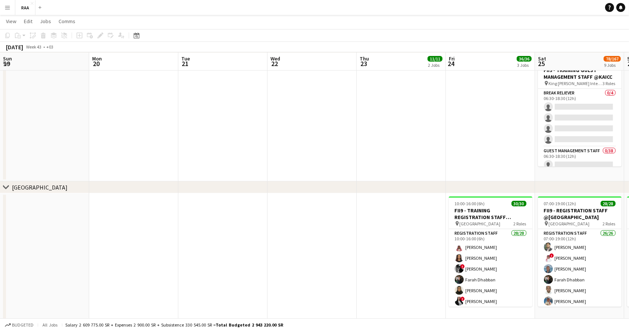
scroll to position [0, 257]
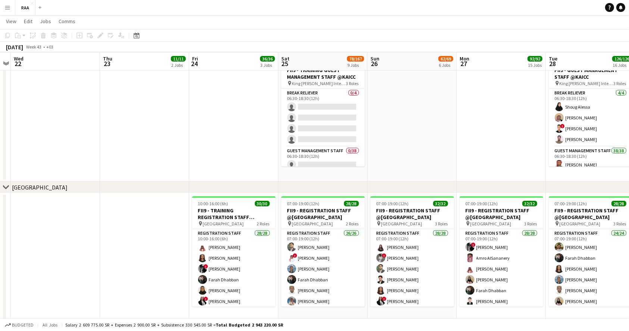
click at [12, 7] on button "Menu" at bounding box center [7, 7] width 15 height 15
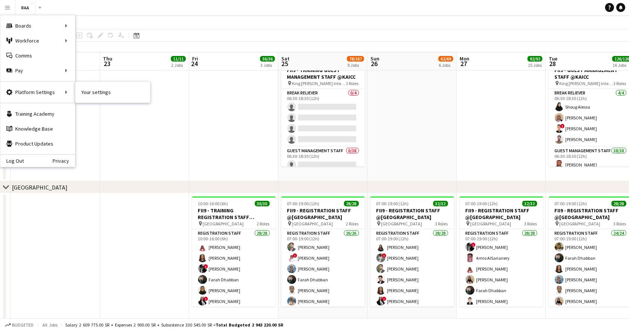
drag, startPoint x: 50, startPoint y: 86, endPoint x: 257, endPoint y: 98, distance: 207.4
click at [50, 86] on div "Platform Settings Platform Settings" at bounding box center [37, 92] width 75 height 15
click at [105, 90] on link "Your settings" at bounding box center [112, 92] width 75 height 15
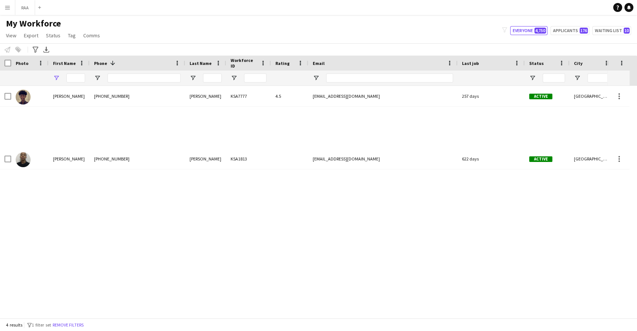
type input "*****"
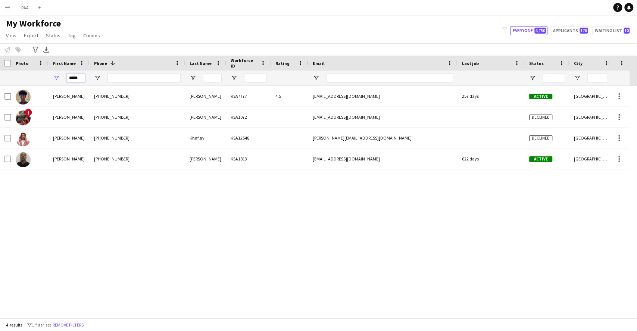
drag, startPoint x: 82, startPoint y: 74, endPoint x: 32, endPoint y: 70, distance: 49.8
click at [32, 70] on div "Workforce Details Photo First Name 1" at bounding box center [415, 71] width 831 height 30
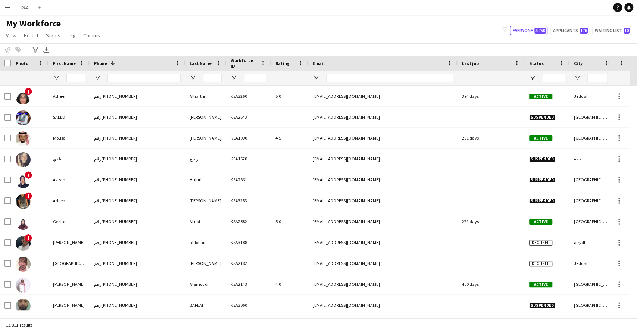
click at [122, 62] on div "Phone 1" at bounding box center [133, 62] width 78 height 11
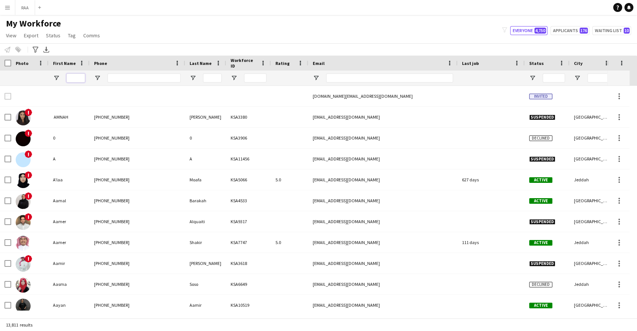
click at [81, 77] on input "First Name Filter Input" at bounding box center [75, 77] width 19 height 9
click at [382, 79] on input "Email Filter Input" at bounding box center [389, 77] width 127 height 9
click at [129, 77] on input "Phone Filter Input" at bounding box center [143, 77] width 73 height 9
